Goal: Navigation & Orientation: Understand site structure

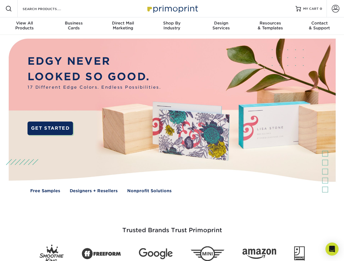
click at [172, 131] on img at bounding box center [172, 120] width 340 height 170
click at [9, 9] on span at bounding box center [8, 8] width 7 height 7
click at [335, 9] on span at bounding box center [335, 9] width 8 height 8
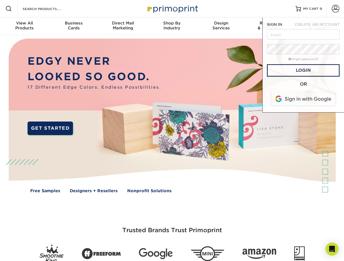
click at [24, 26] on div "View All Products" at bounding box center [24, 26] width 49 height 10
click at [73, 26] on div "Business Cards" at bounding box center [73, 26] width 49 height 10
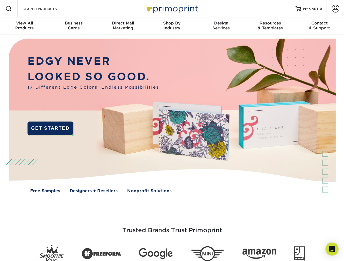
click at [123, 26] on div "Direct Mail Marketing" at bounding box center [122, 26] width 49 height 10
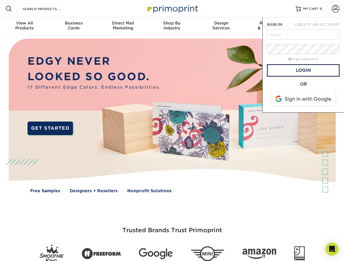
click at [172, 26] on div "Shop By Industry" at bounding box center [171, 26] width 49 height 10
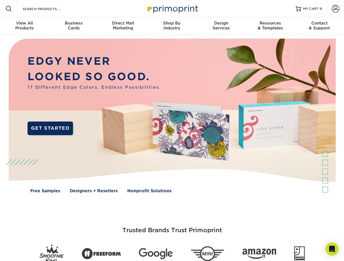
click at [221, 26] on div "Design Services" at bounding box center [220, 26] width 49 height 10
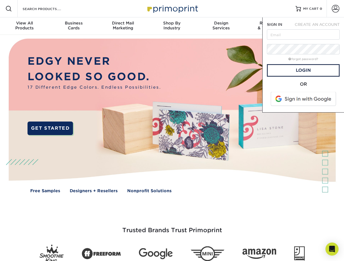
click at [270, 26] on span "SIGN IN" at bounding box center [274, 24] width 15 height 4
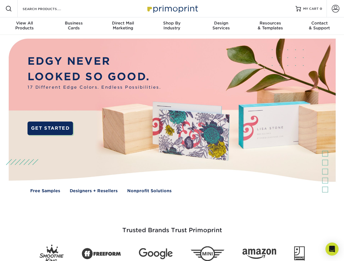
click at [319, 26] on div "Contact & Support" at bounding box center [319, 26] width 49 height 10
